Goal: Information Seeking & Learning: Learn about a topic

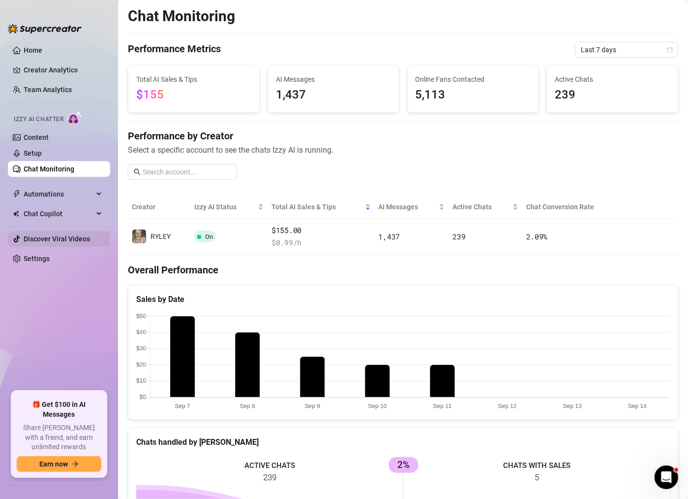
click at [47, 238] on link "Discover Viral Videos" at bounding box center [57, 239] width 66 height 8
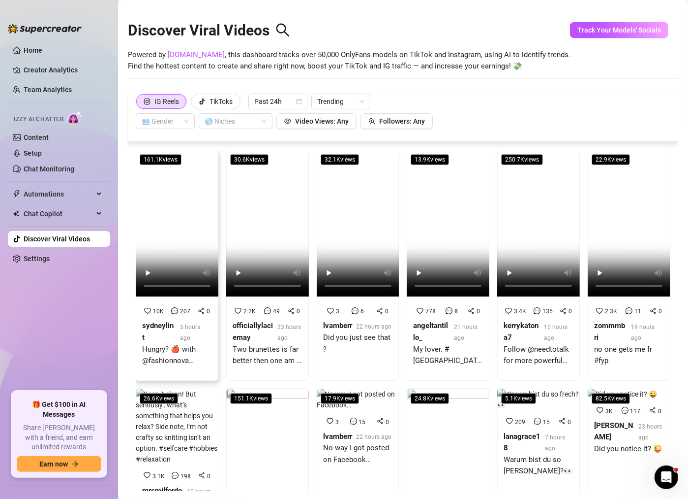
click at [161, 343] on div "Hungry? 🍎 with @fashionnova wearing [PERSON_NAME] Cozy Micro Mini Dress #dance …" at bounding box center [177, 354] width 70 height 23
click at [285, 99] on span "Past 24h" at bounding box center [277, 101] width 47 height 15
click at [289, 143] on div "Past Week" at bounding box center [278, 137] width 55 height 16
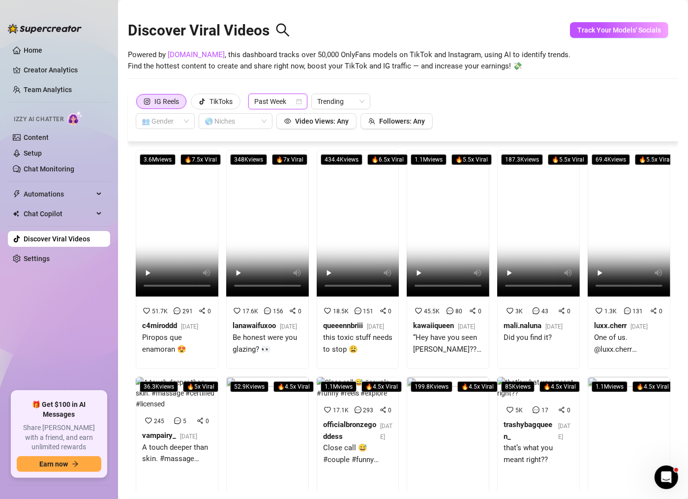
click at [273, 100] on span "Past Week" at bounding box center [277, 101] width 47 height 15
click at [284, 154] on div "Past Month" at bounding box center [278, 152] width 43 height 11
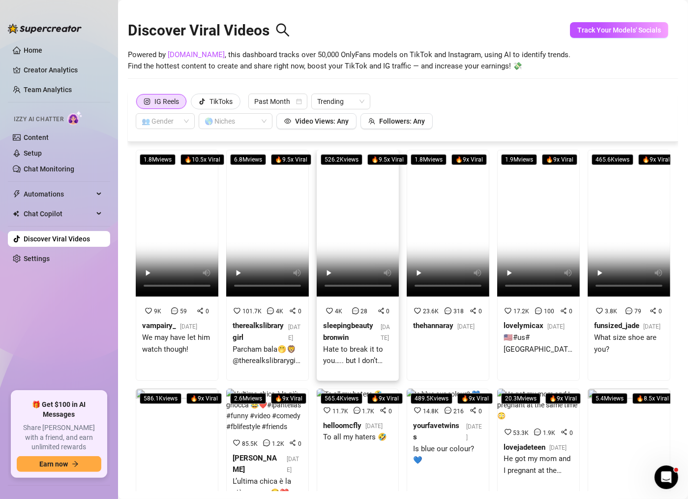
click at [355, 320] on div "sleepingbeautybronwin" at bounding box center [350, 331] width 54 height 23
click at [446, 307] on icon "message" at bounding box center [448, 310] width 7 height 7
click at [613, 320] on div "funsized_jade" at bounding box center [616, 326] width 45 height 12
click at [378, 450] on div "565.4K views 🔥 9 x Viral 11.7K 1.7K 0 helloomcfly [DATE] To all my haters 🤣" at bounding box center [358, 490] width 83 height 204
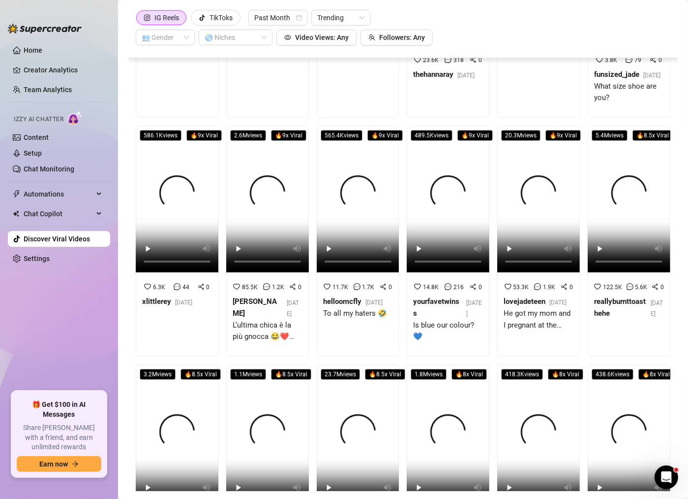
scroll to position [168, 0]
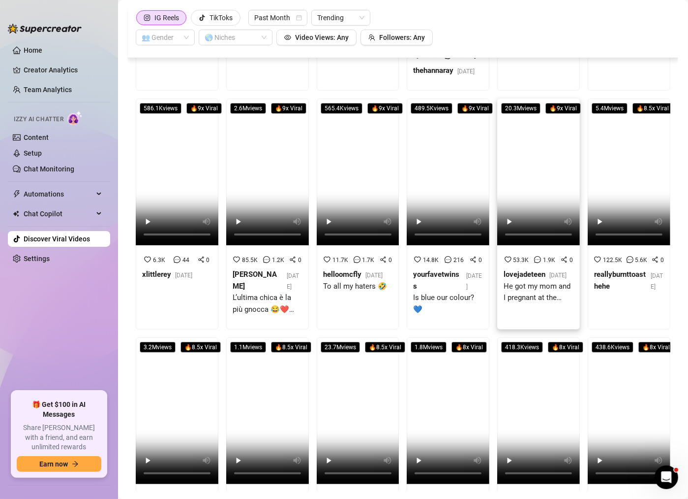
click at [519, 304] on div "He got my mom and I pregnant at the same time 😳" at bounding box center [539, 292] width 70 height 23
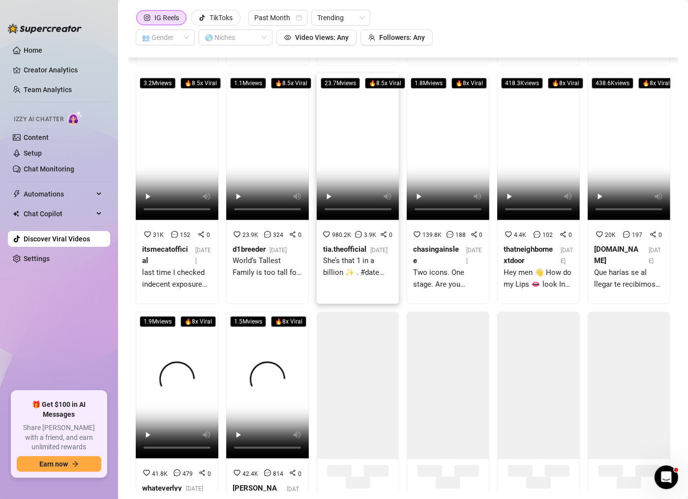
scroll to position [447, 0]
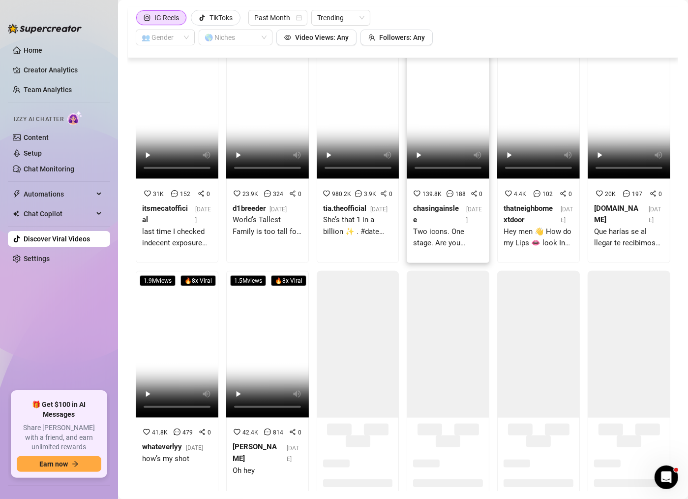
click at [467, 210] on span "[DATE]" at bounding box center [475, 215] width 16 height 18
